Goal: Navigation & Orientation: Find specific page/section

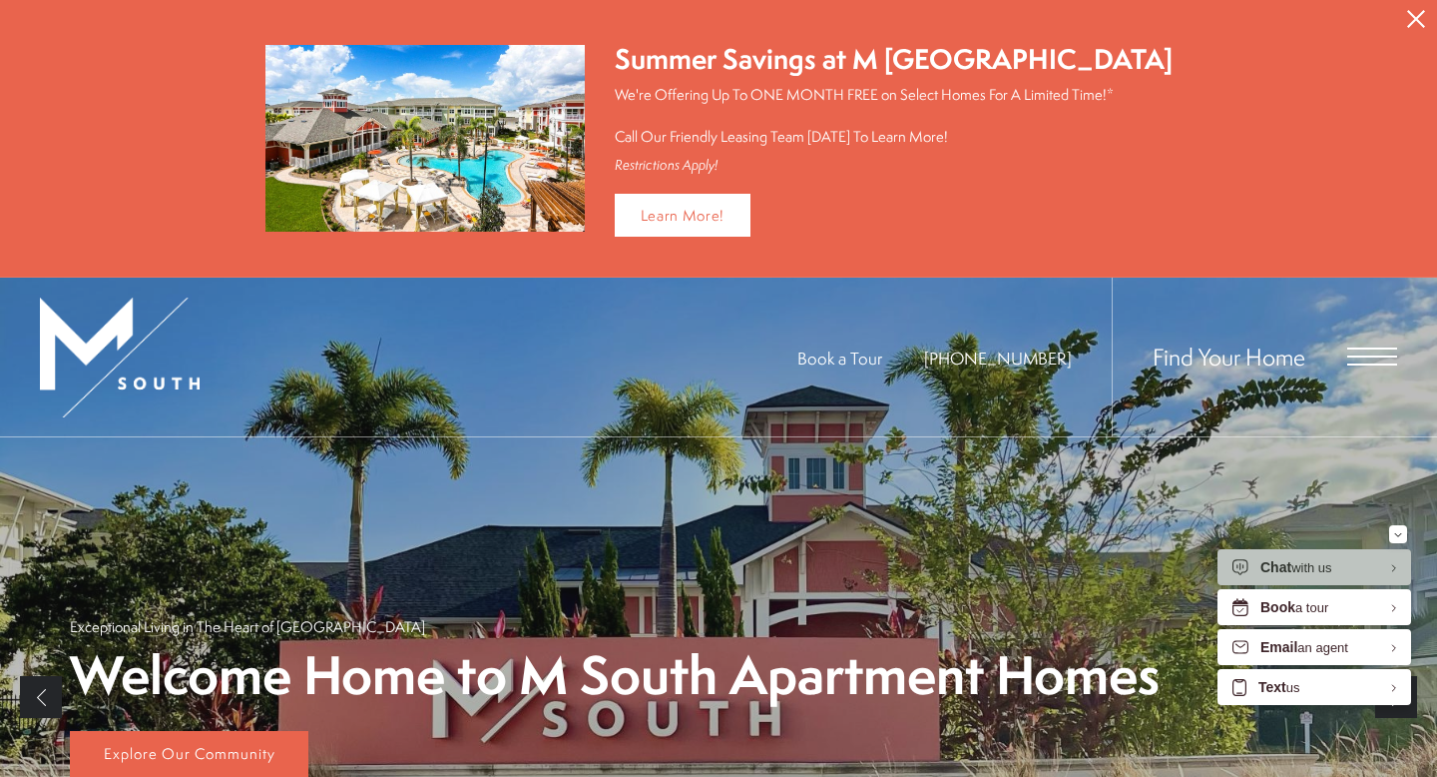
click at [1376, 347] on span "Open Menu" at bounding box center [1373, 348] width 50 height 2
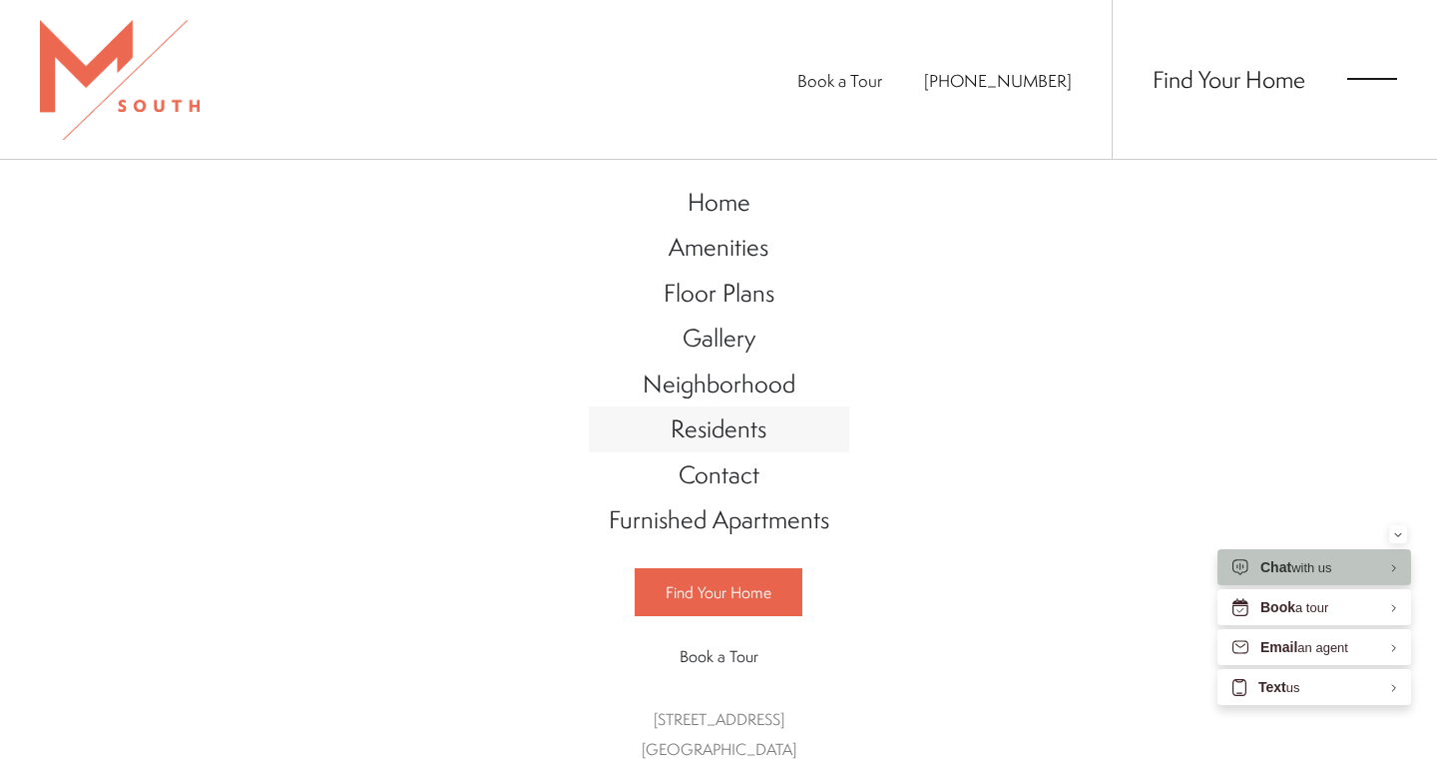
click at [726, 429] on span "Residents" at bounding box center [719, 428] width 96 height 34
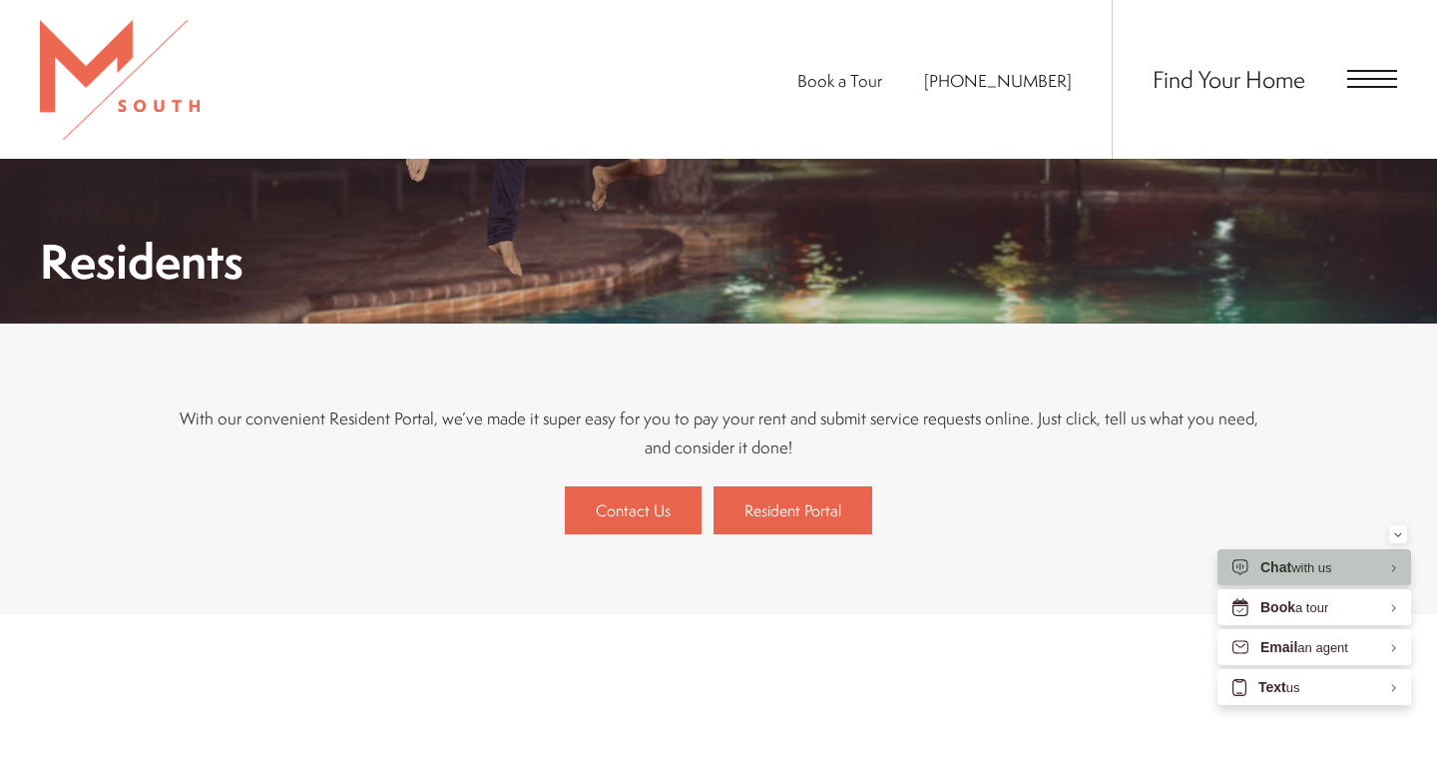
scroll to position [249, 0]
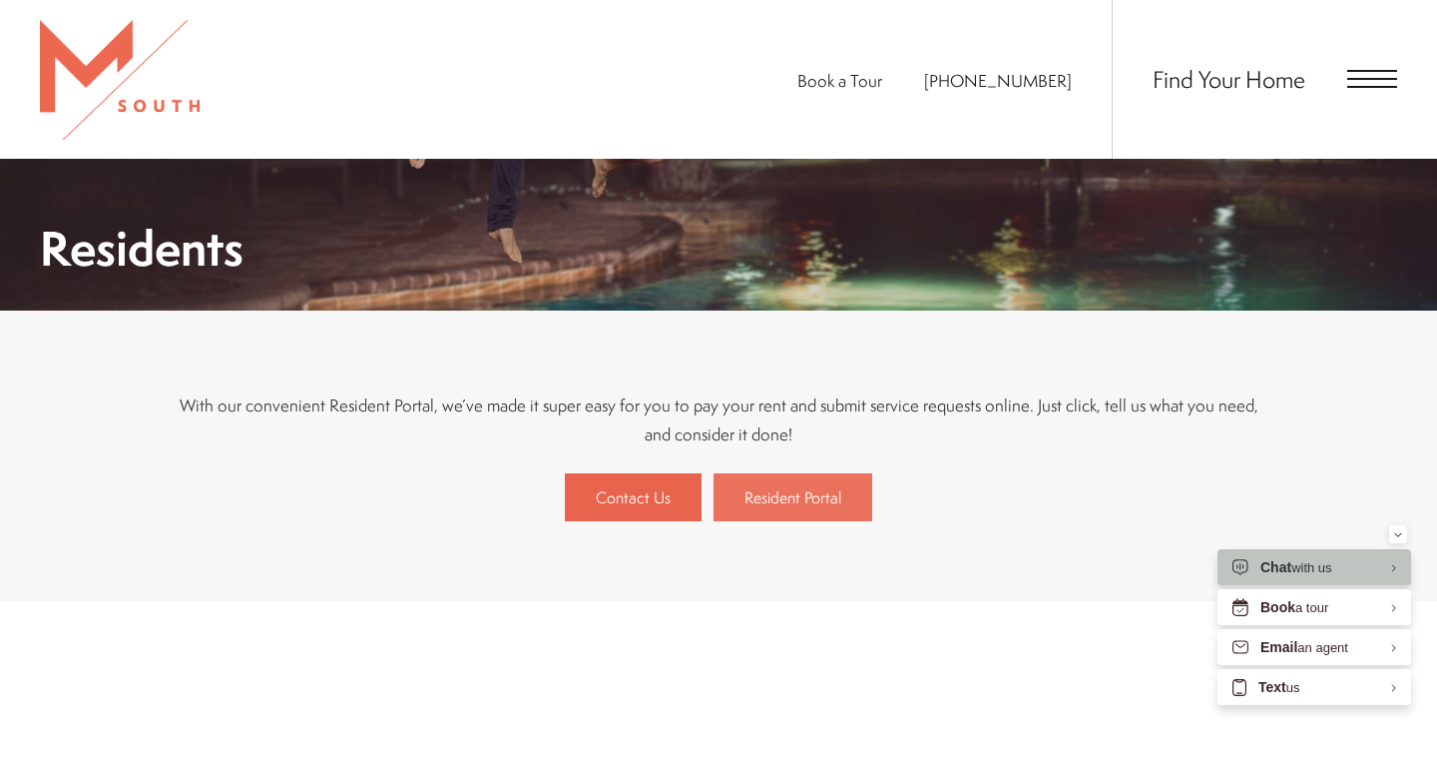
click at [784, 496] on span "Resident Portal" at bounding box center [793, 497] width 97 height 22
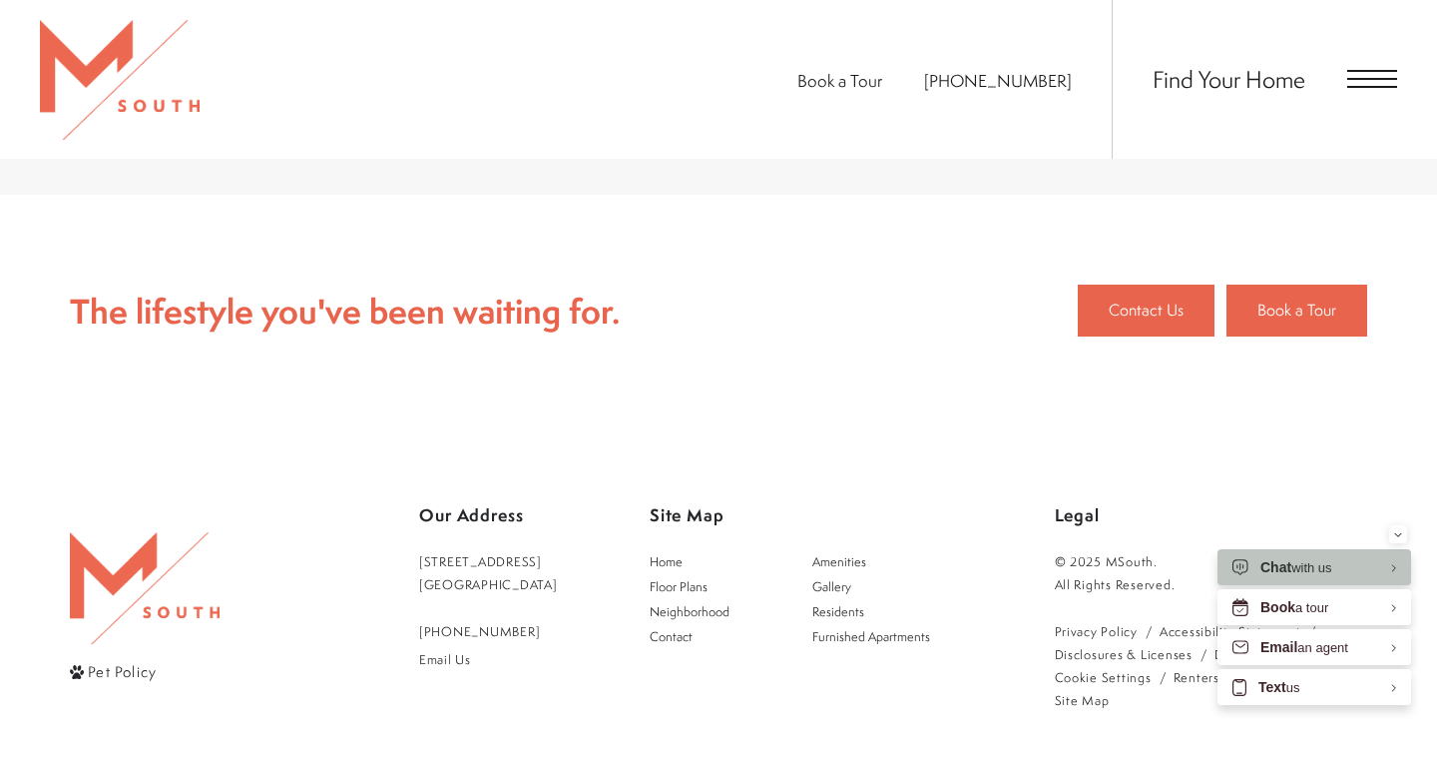
scroll to position [317, 0]
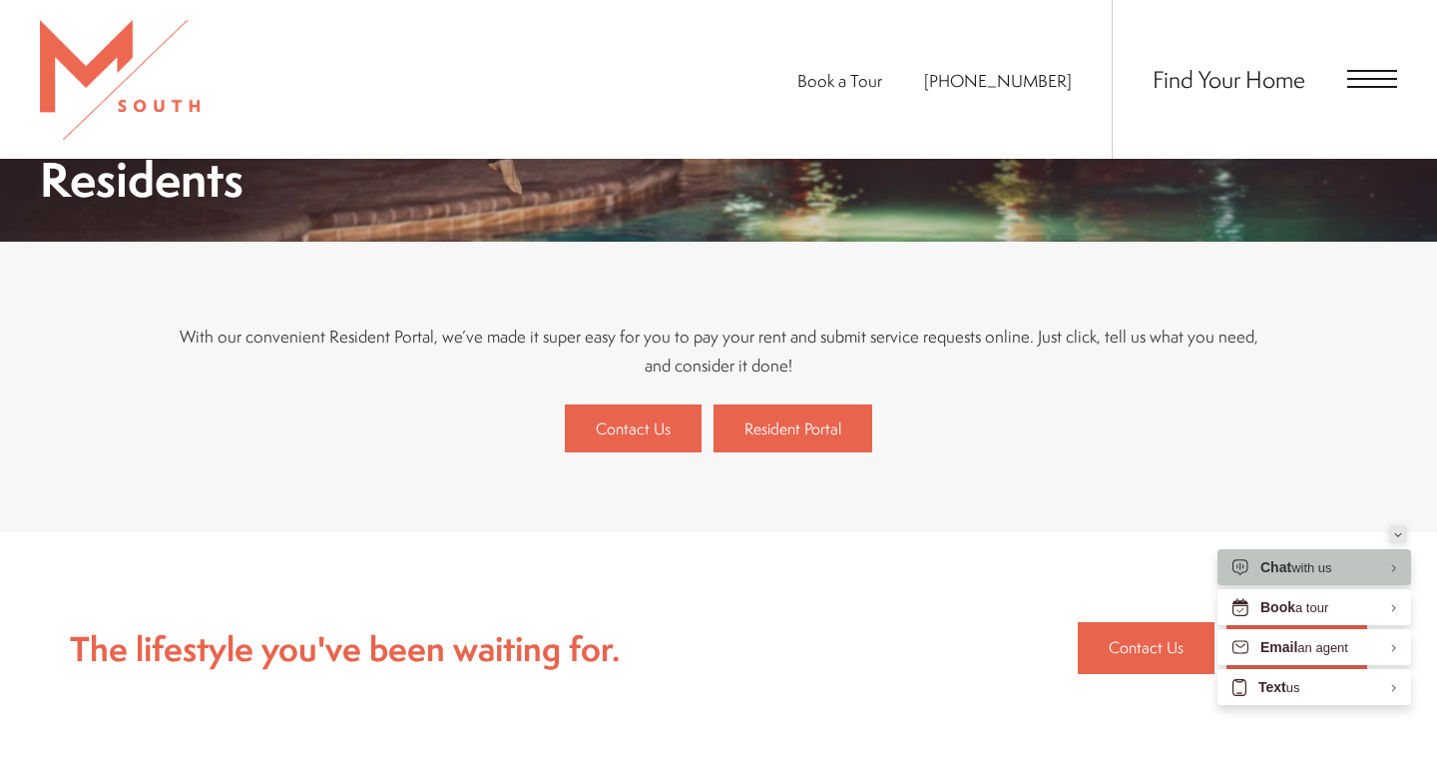
click at [1403, 532] on button "Minimize" at bounding box center [1399, 534] width 18 height 18
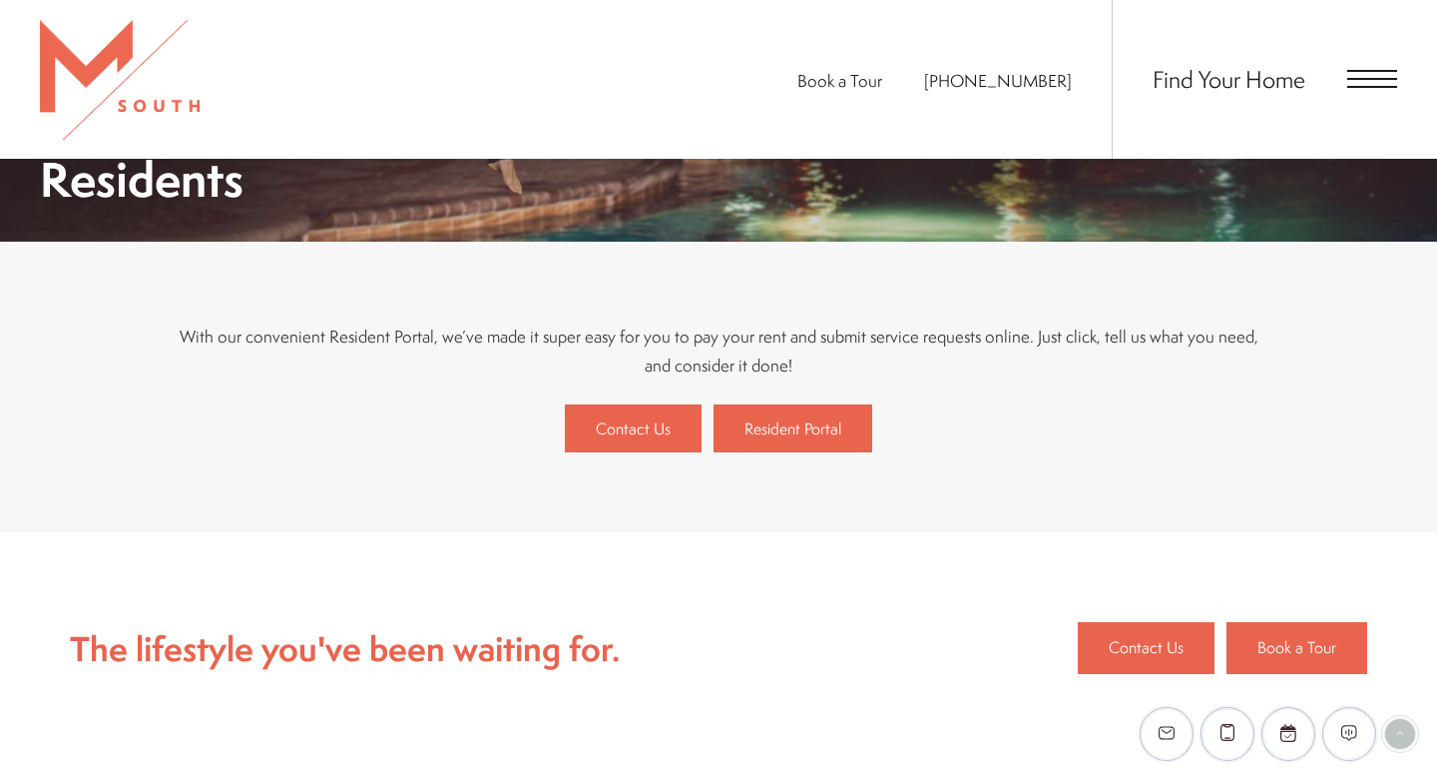
click at [1354, 84] on span "Open Menu" at bounding box center [1373, 79] width 50 height 18
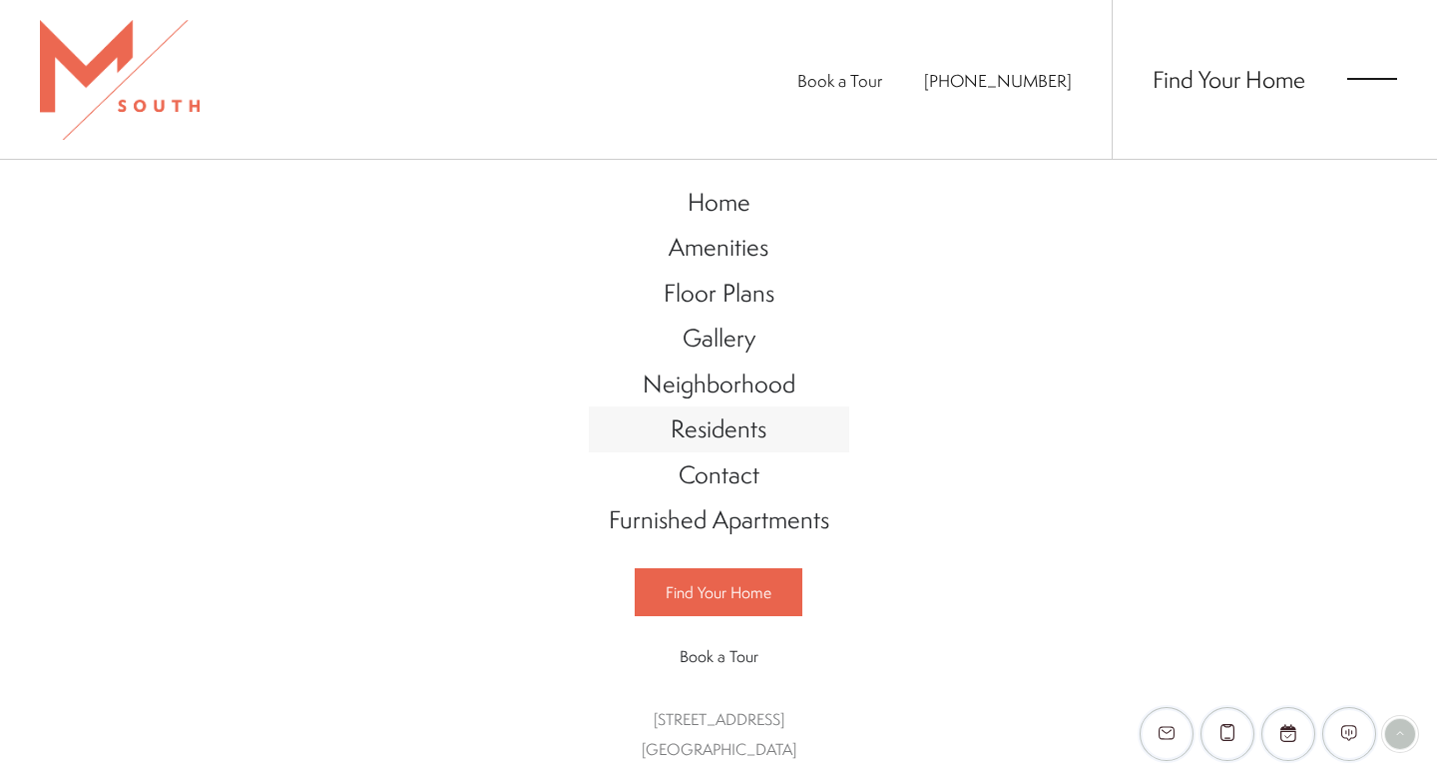
click at [740, 430] on span "Residents" at bounding box center [719, 428] width 96 height 34
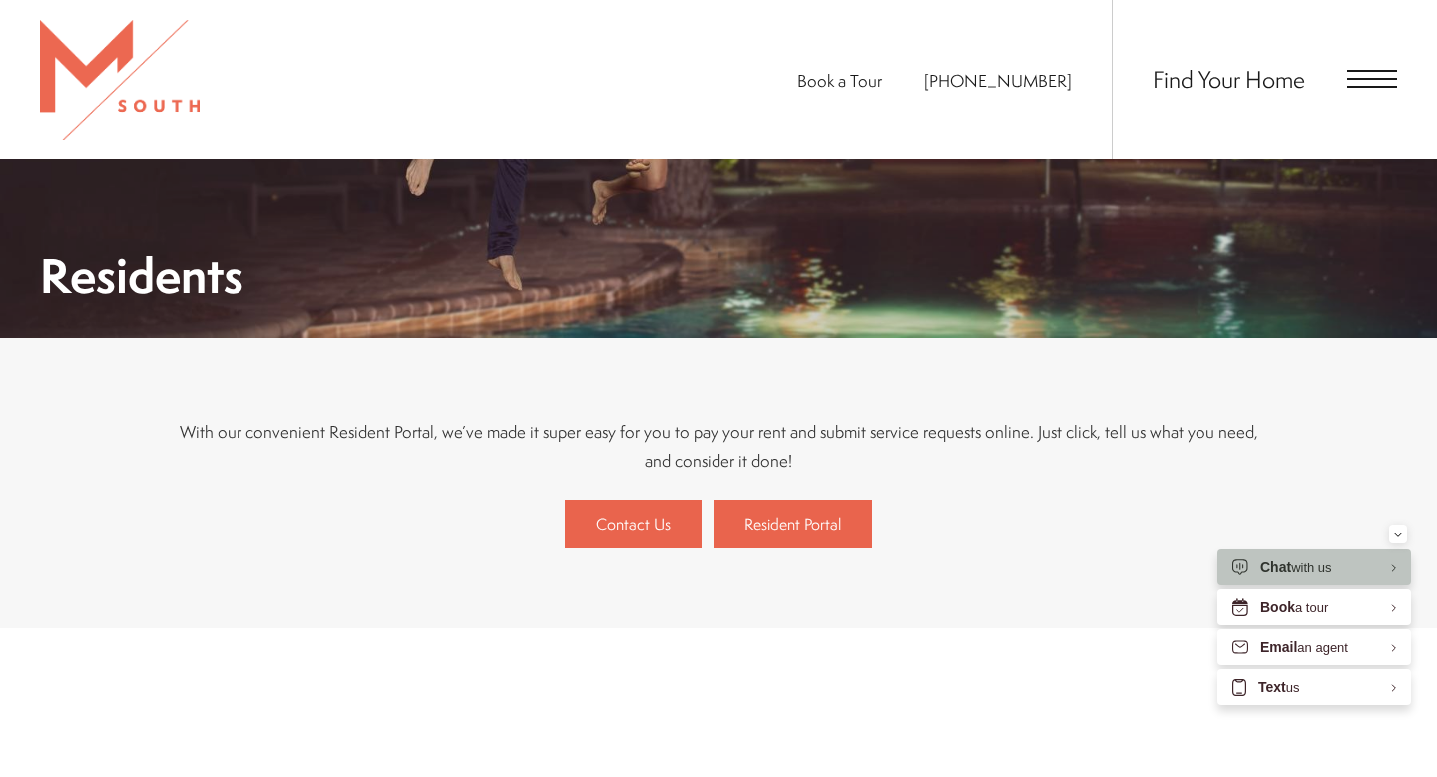
scroll to position [237, 0]
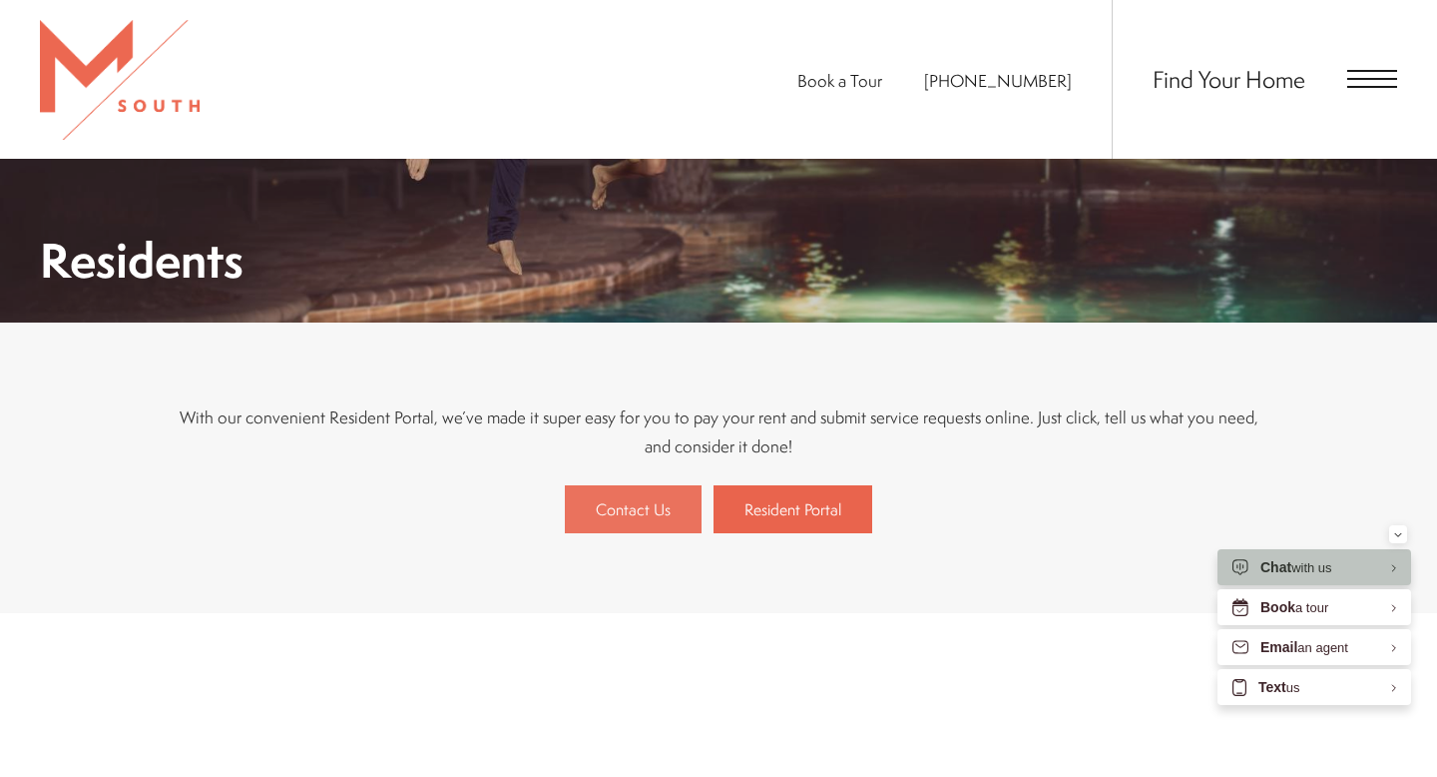
click at [658, 516] on span "Contact Us" at bounding box center [633, 509] width 75 height 22
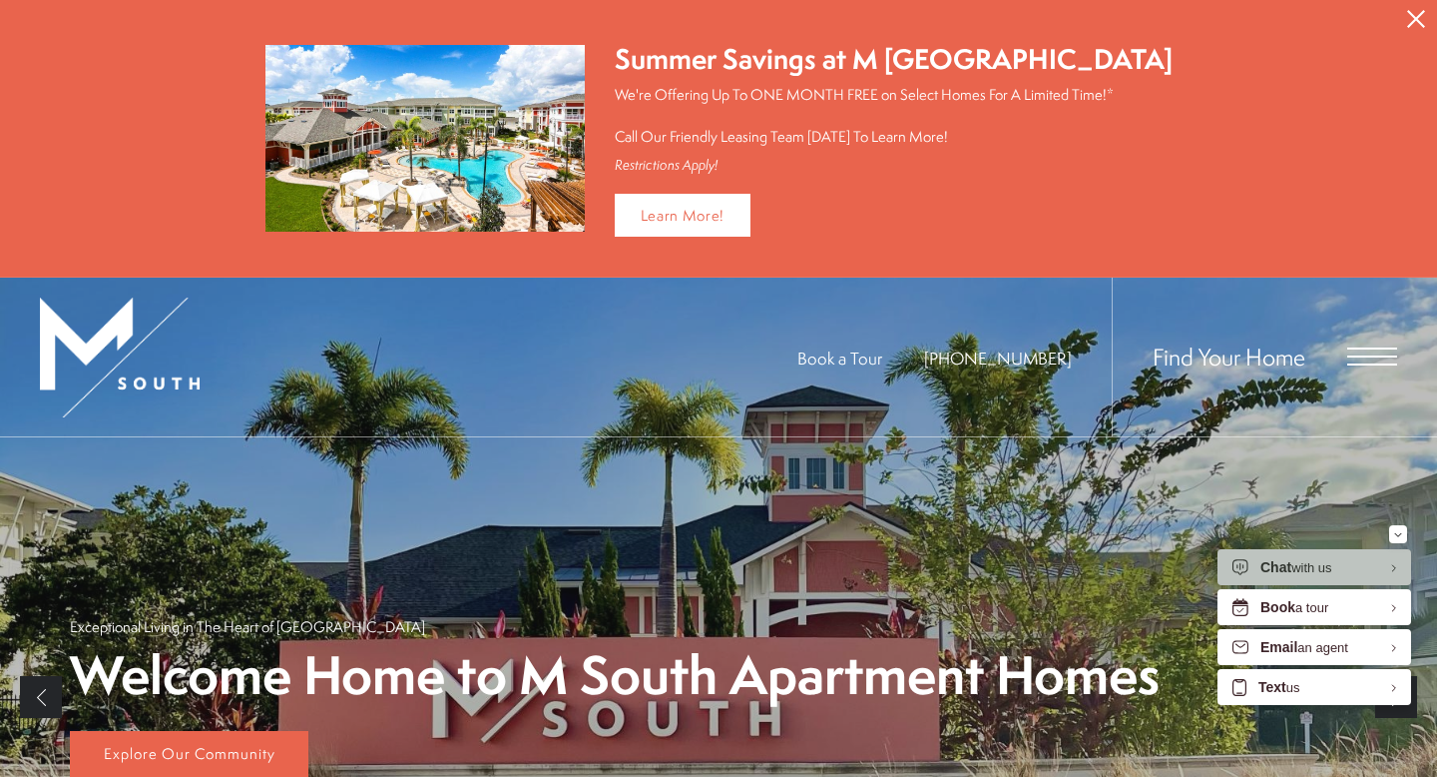
click at [1367, 347] on span "Open Menu" at bounding box center [1373, 348] width 50 height 2
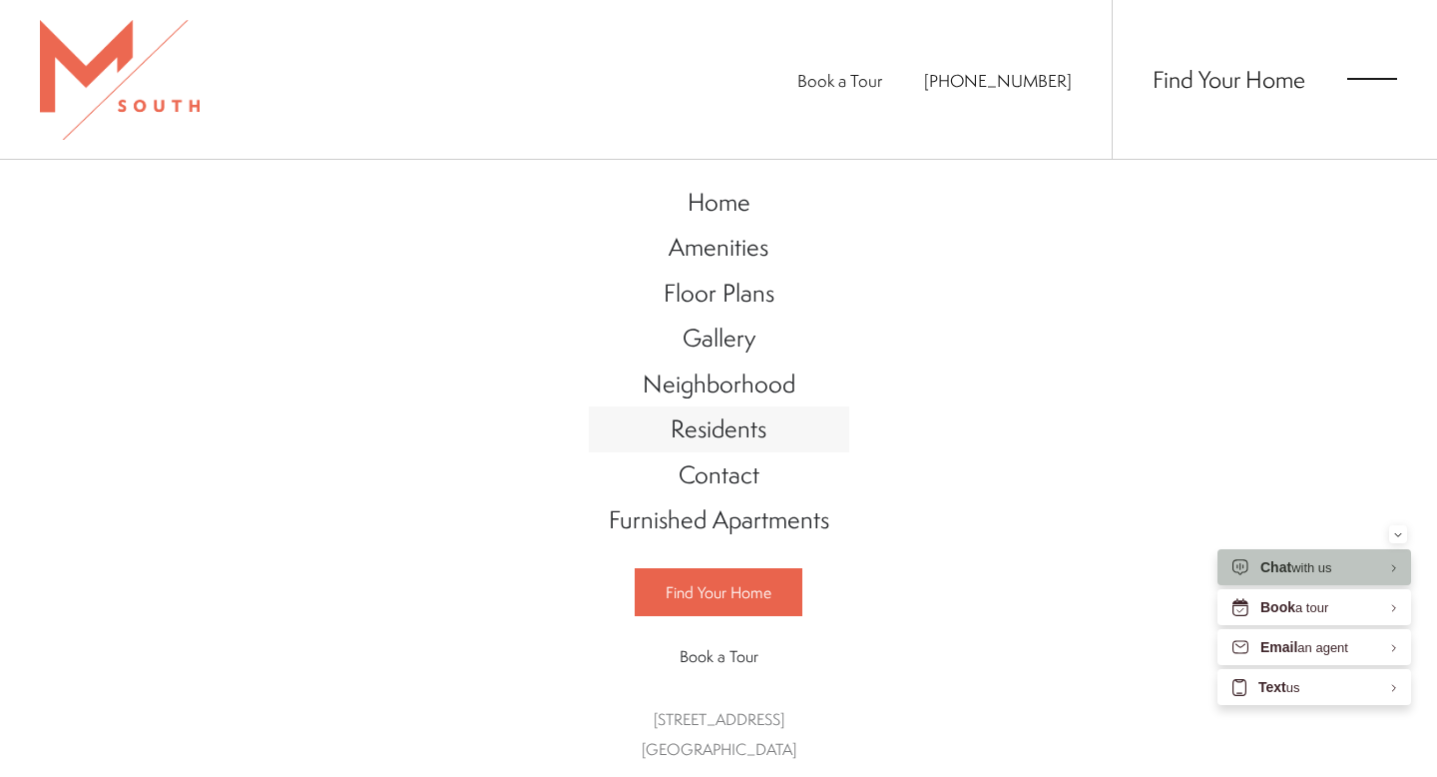
click at [711, 415] on span "Residents" at bounding box center [719, 428] width 96 height 34
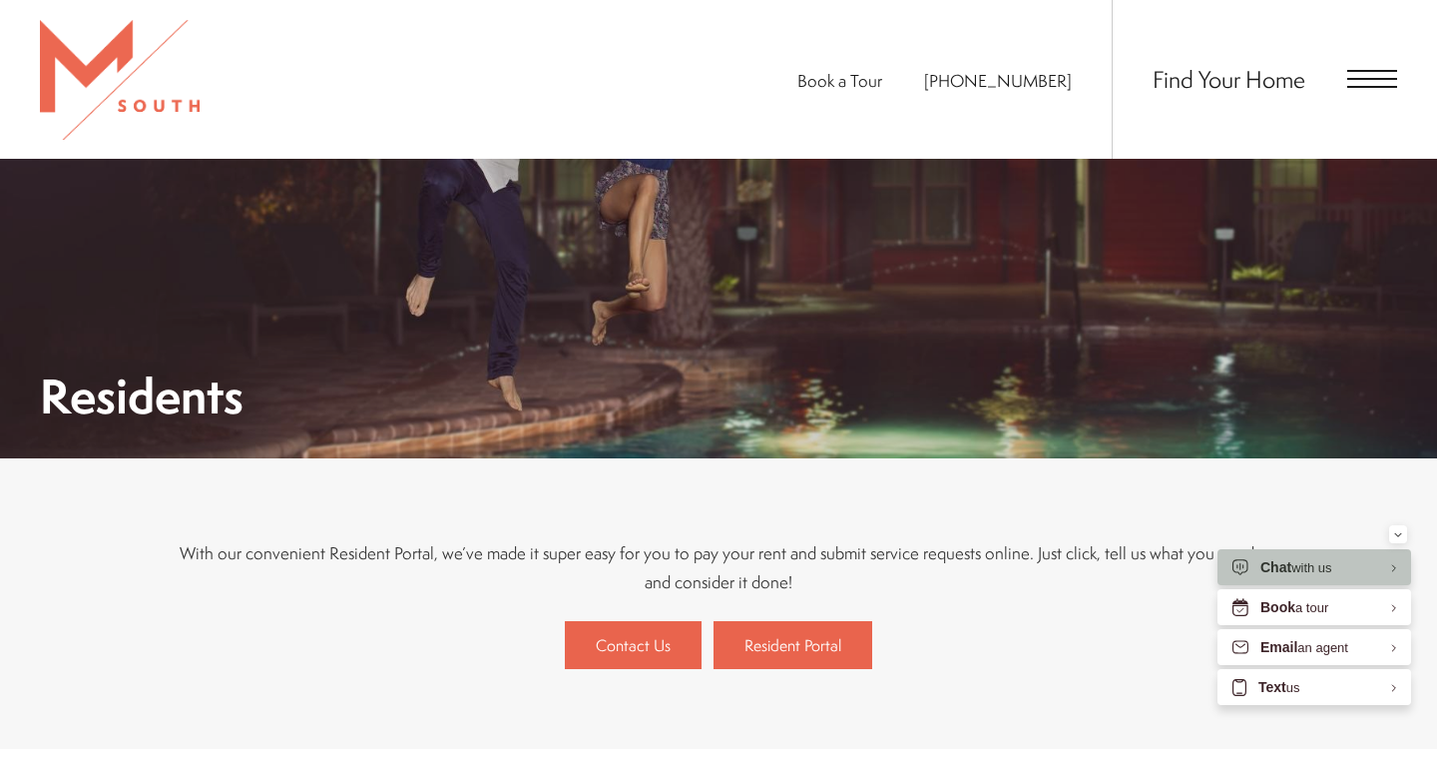
scroll to position [427, 0]
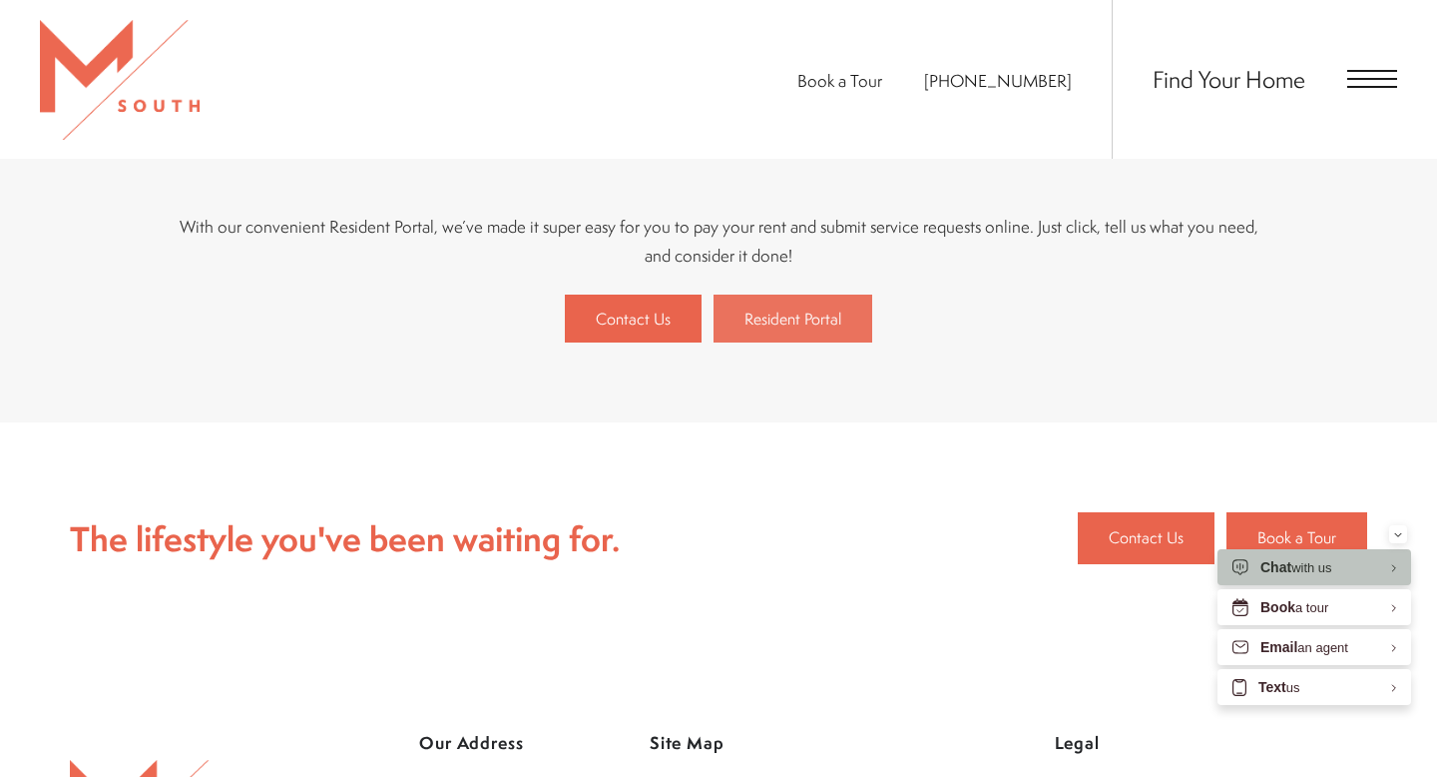
click at [763, 309] on span "Resident Portal" at bounding box center [793, 318] width 97 height 22
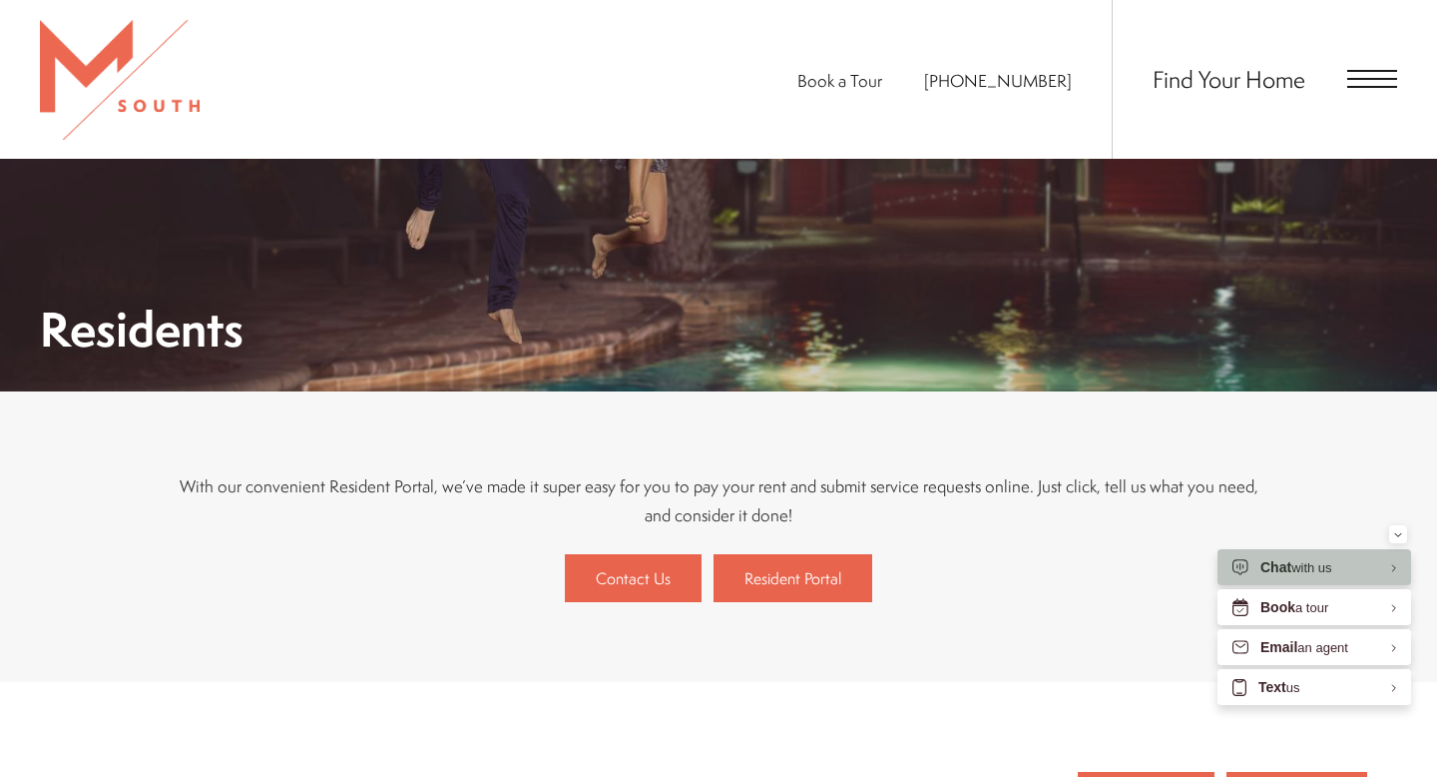
scroll to position [178, 0]
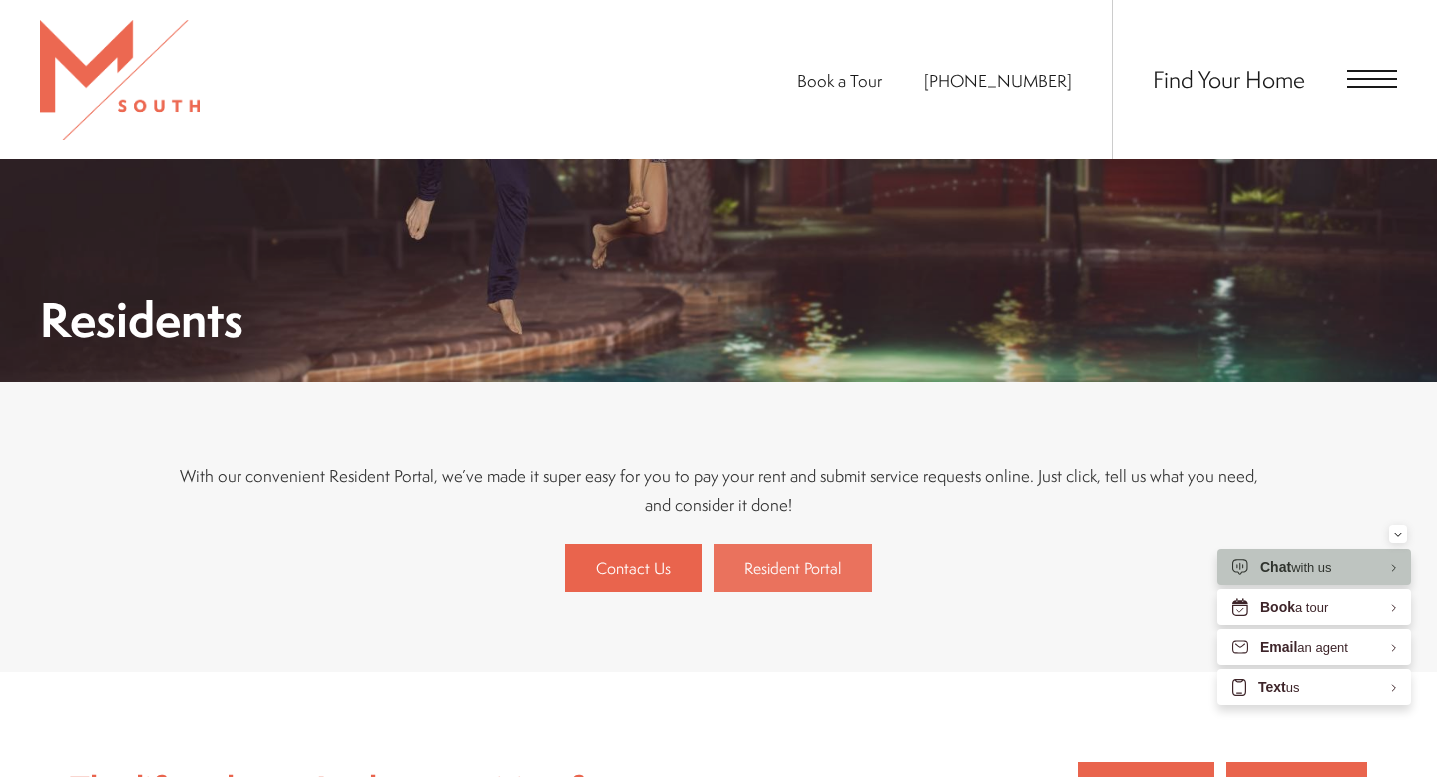
click at [763, 558] on span "Resident Portal" at bounding box center [793, 568] width 97 height 22
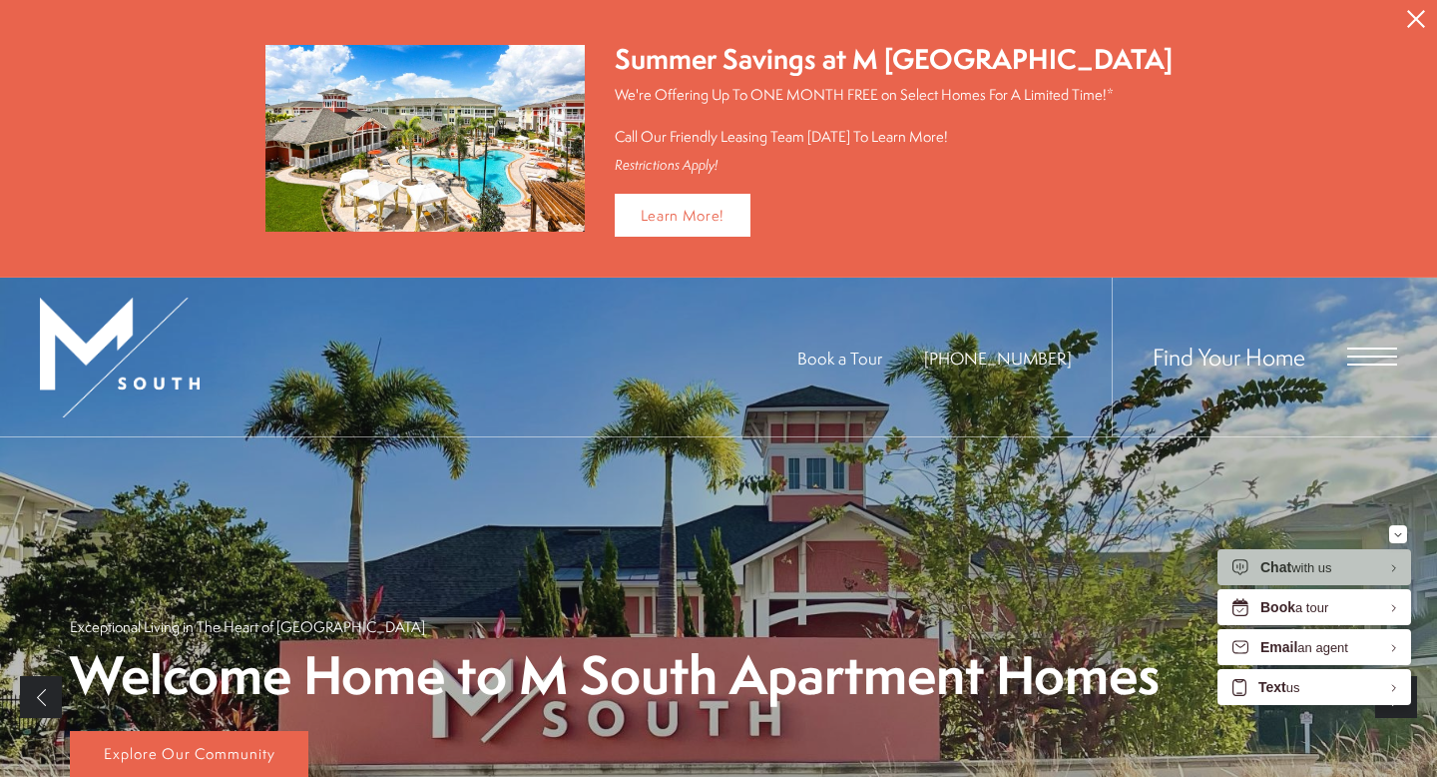
click at [1389, 343] on div "Find Your Home" at bounding box center [1254, 357] width 285 height 159
click at [1385, 347] on span "Open Menu" at bounding box center [1373, 356] width 50 height 18
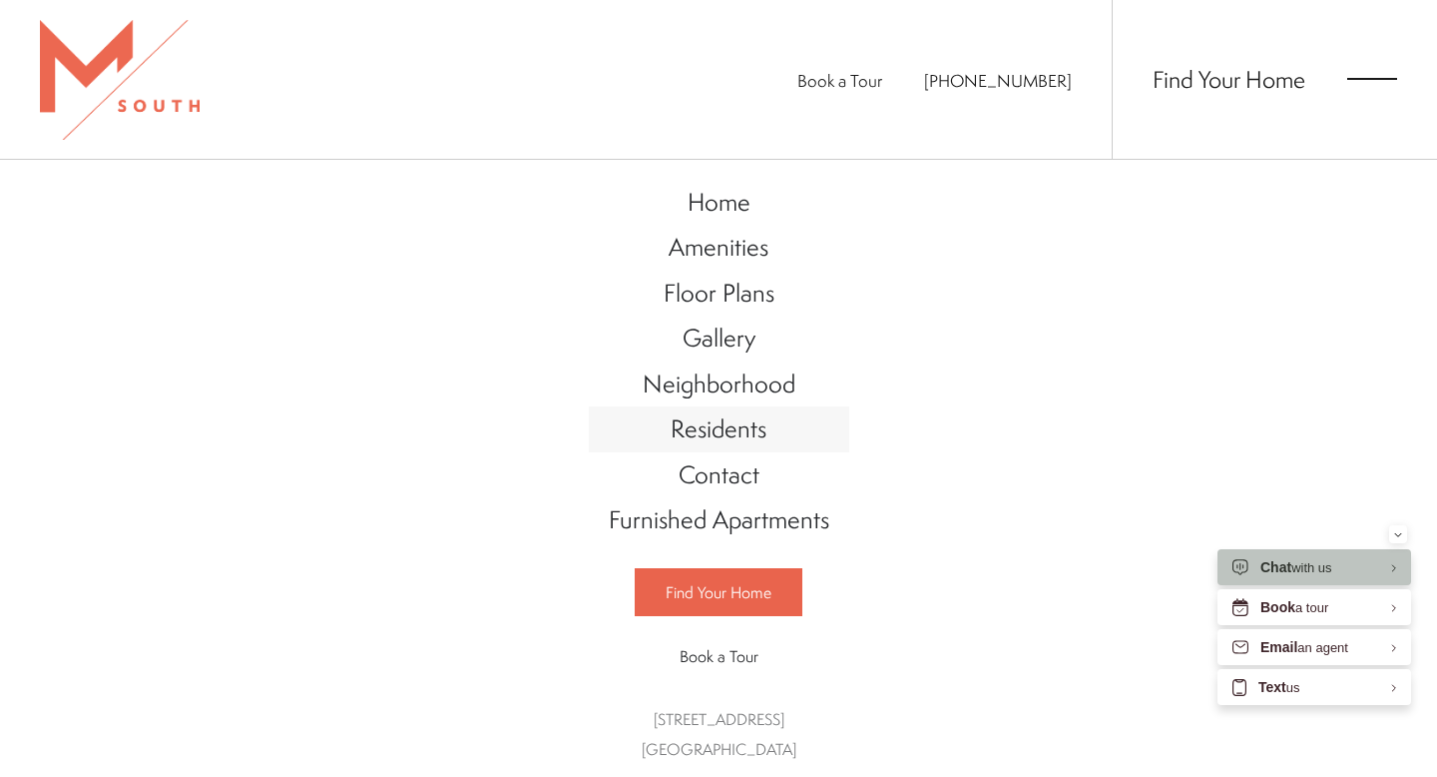
click at [713, 427] on span "Residents" at bounding box center [719, 428] width 96 height 34
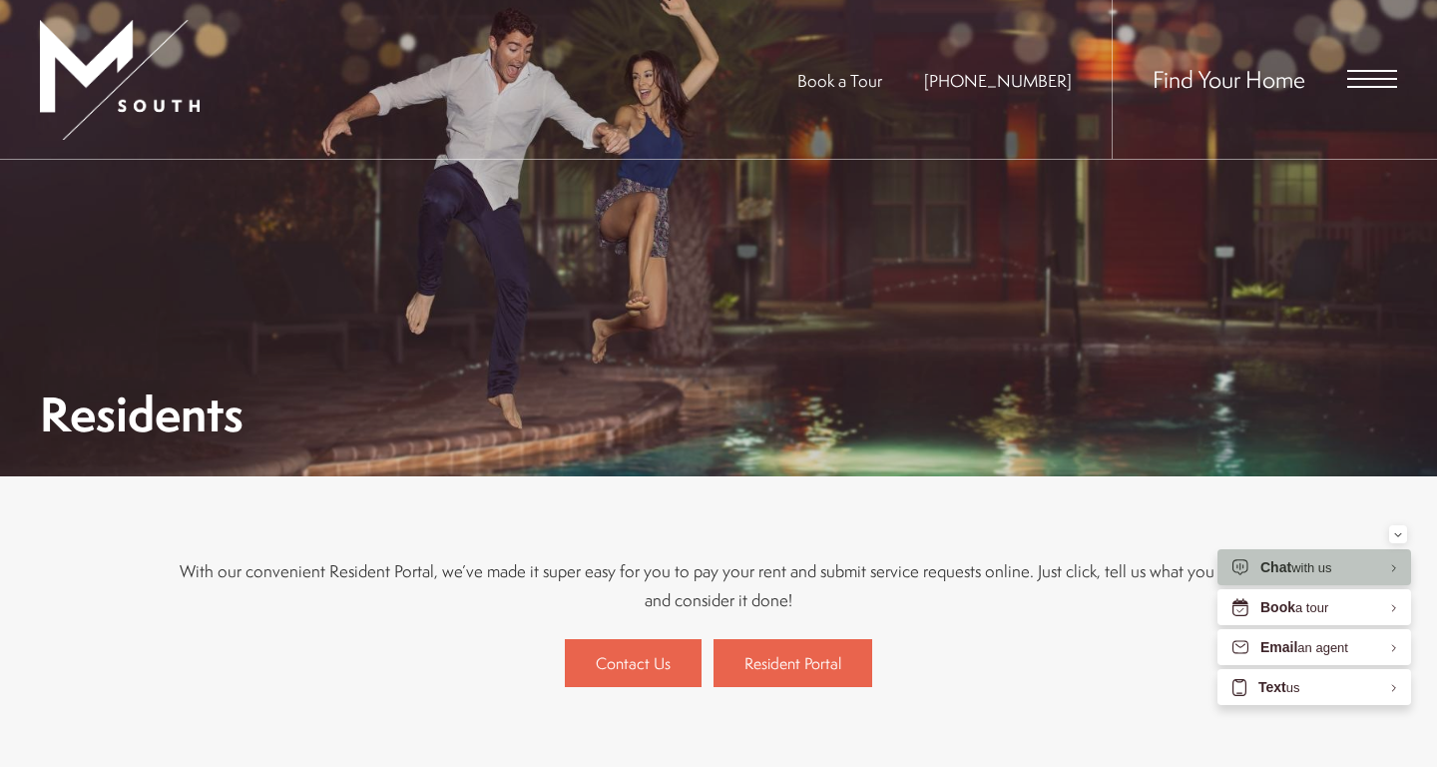
scroll to position [98, 0]
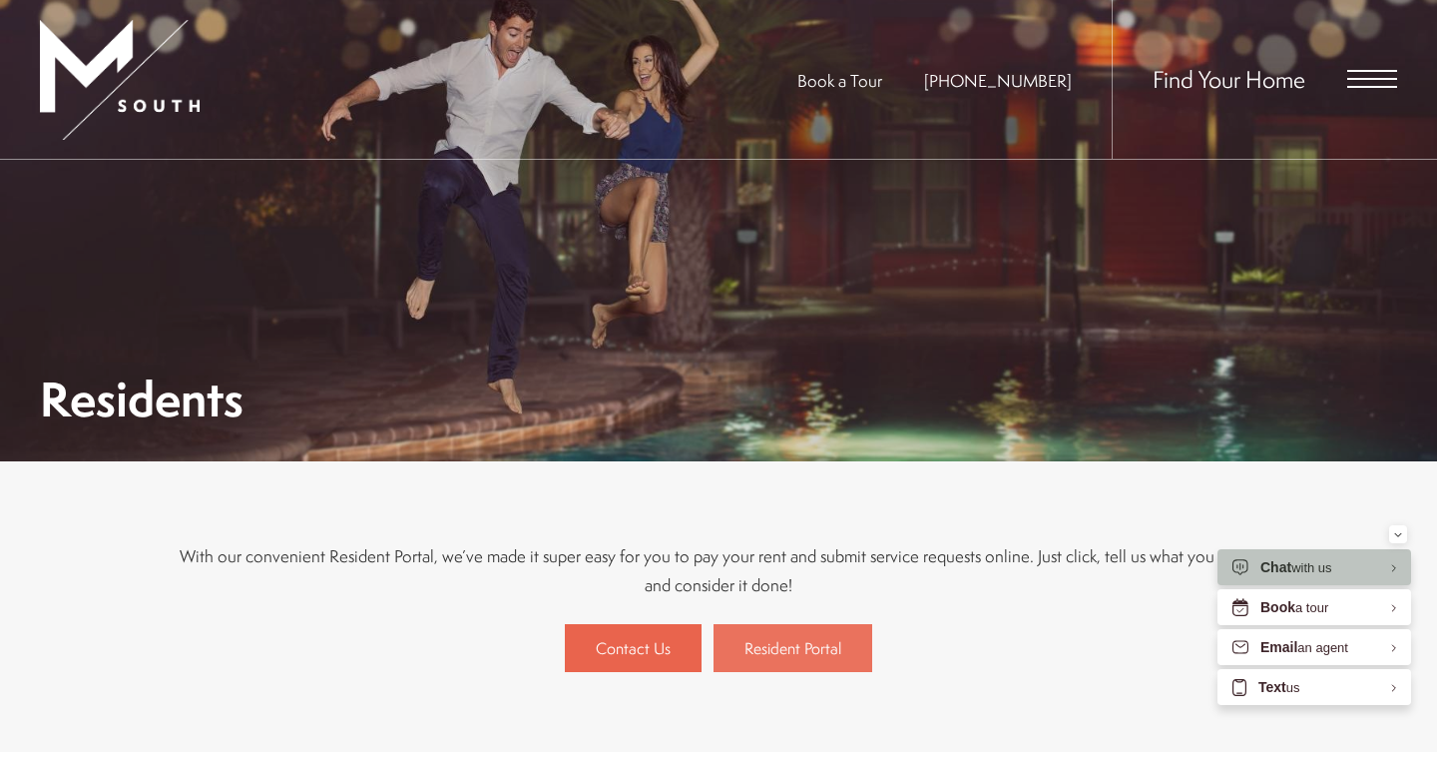
click at [732, 649] on link "Resident Portal" at bounding box center [793, 648] width 159 height 48
